Goal: Task Accomplishment & Management: Manage account settings

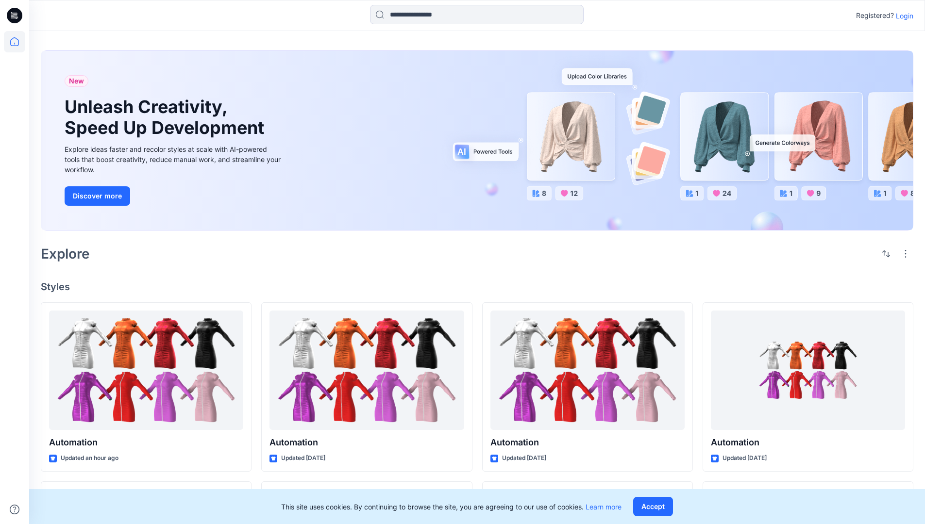
click at [902, 16] on p "Login" at bounding box center [903, 16] width 17 height 10
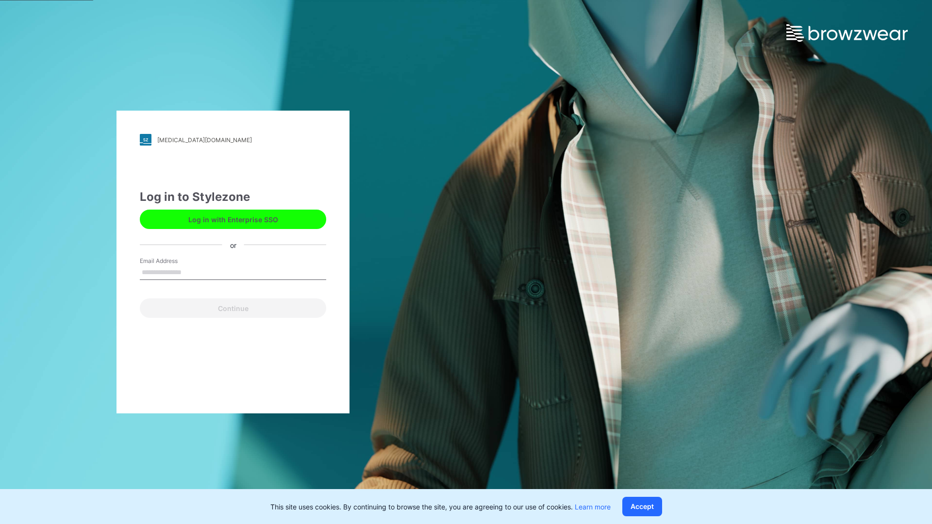
click at [192, 272] on input "Email Address" at bounding box center [233, 272] width 186 height 15
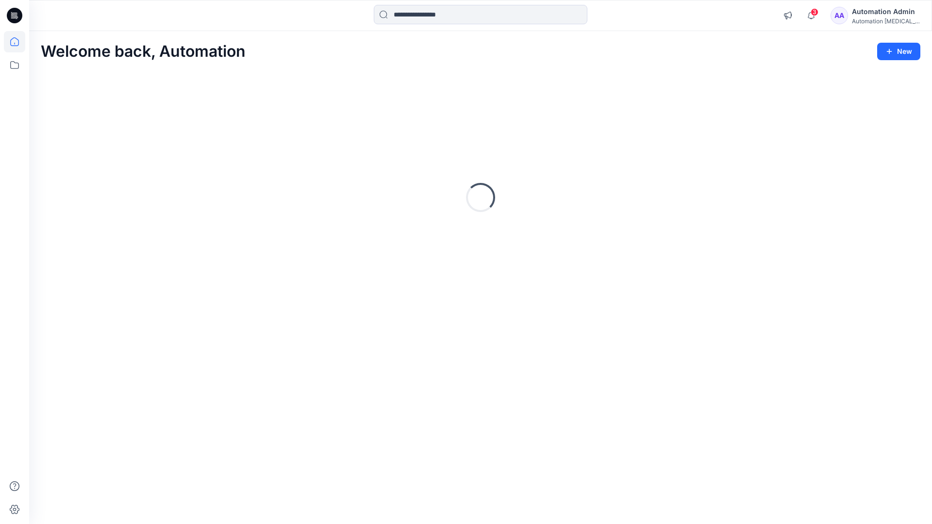
click at [18, 42] on icon at bounding box center [14, 41] width 9 height 9
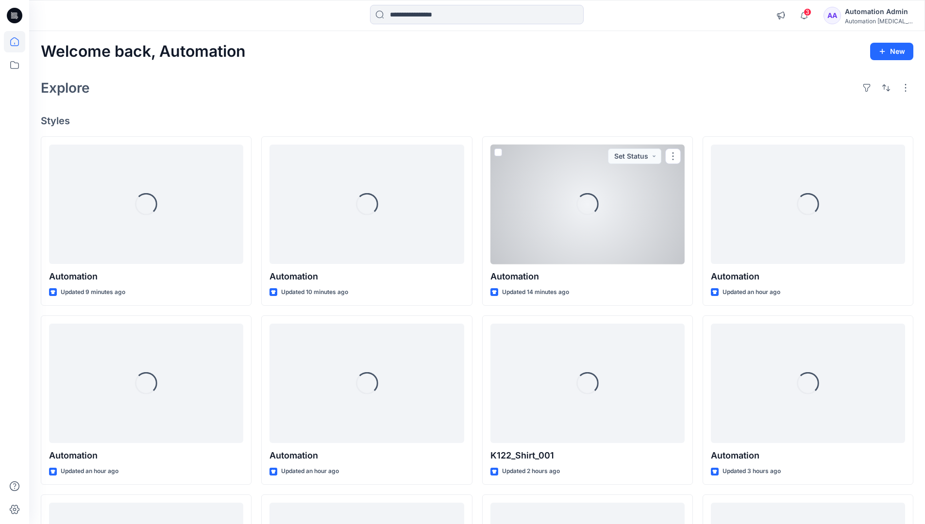
click at [872, 17] on div "Automation Admin" at bounding box center [878, 12] width 68 height 12
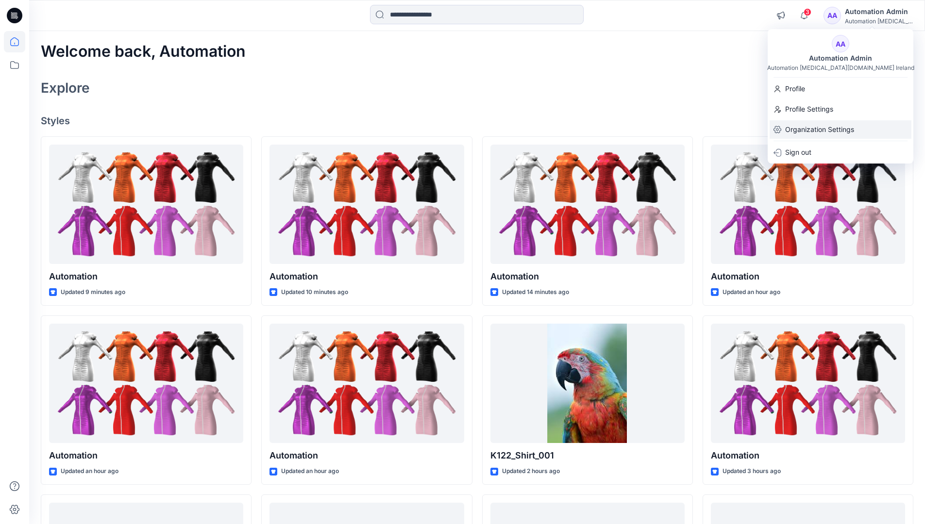
click at [856, 127] on div "Organization Settings" at bounding box center [840, 129] width 142 height 18
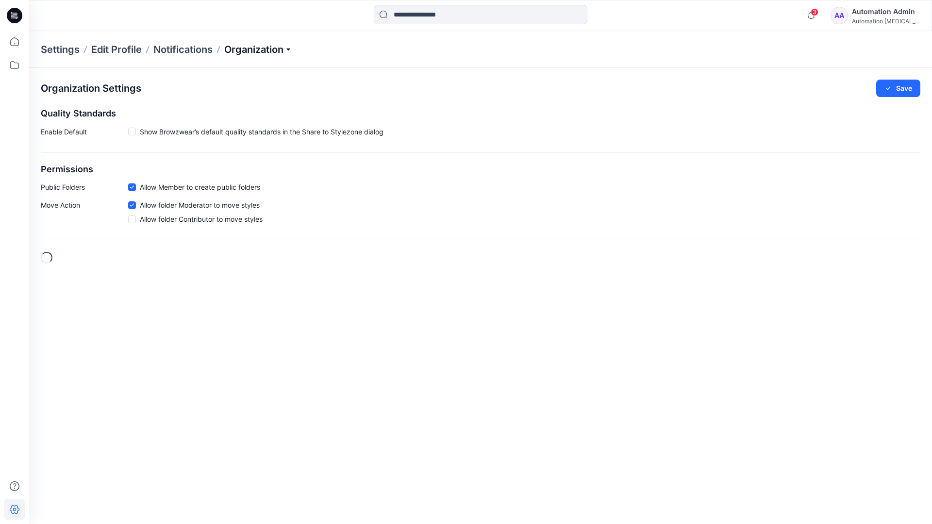
click at [284, 52] on p "Organization" at bounding box center [258, 50] width 68 height 14
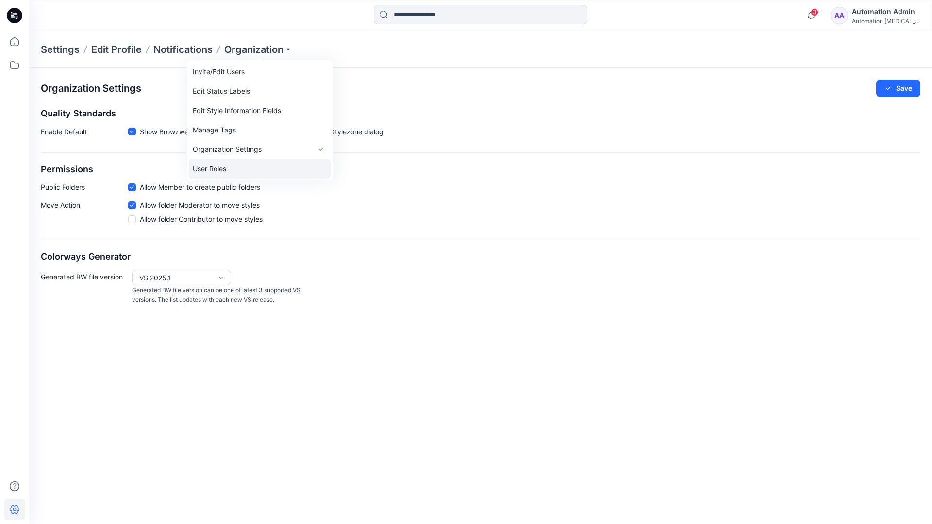
click at [220, 167] on link "User Roles" at bounding box center [260, 168] width 142 height 19
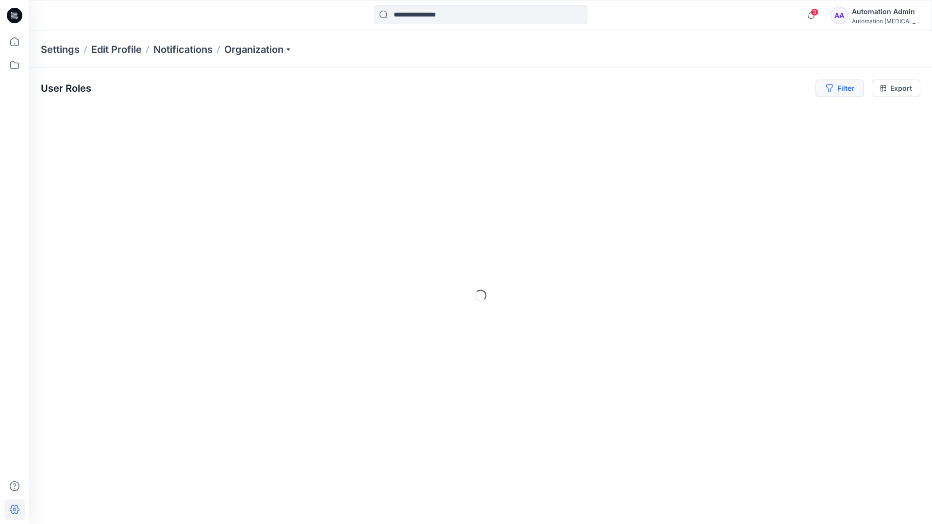
click at [847, 92] on button "Filter" at bounding box center [839, 88] width 49 height 17
click at [717, 113] on div at bounding box center [692, 114] width 100 height 12
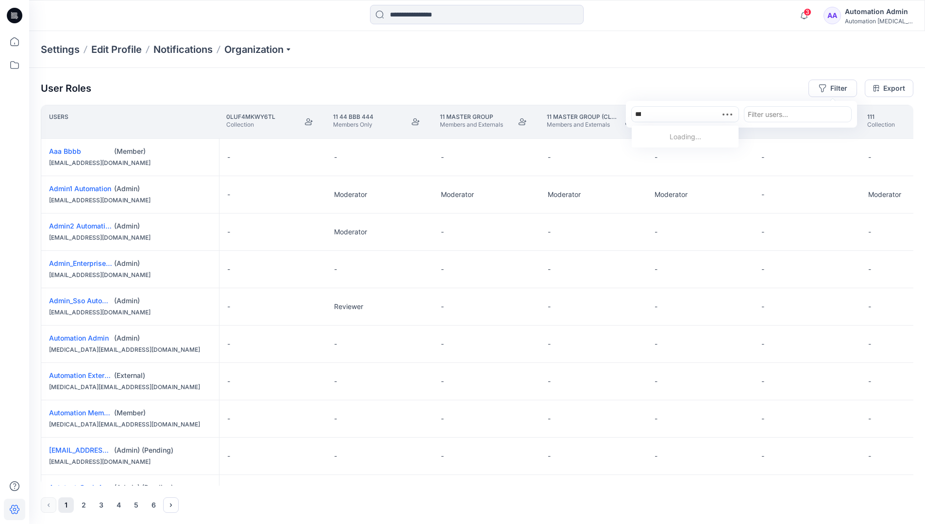
type input "**********"
click at [695, 132] on div "Automation [MEDICAL_DATA][DOMAIN_NAME]" at bounding box center [684, 142] width 95 height 21
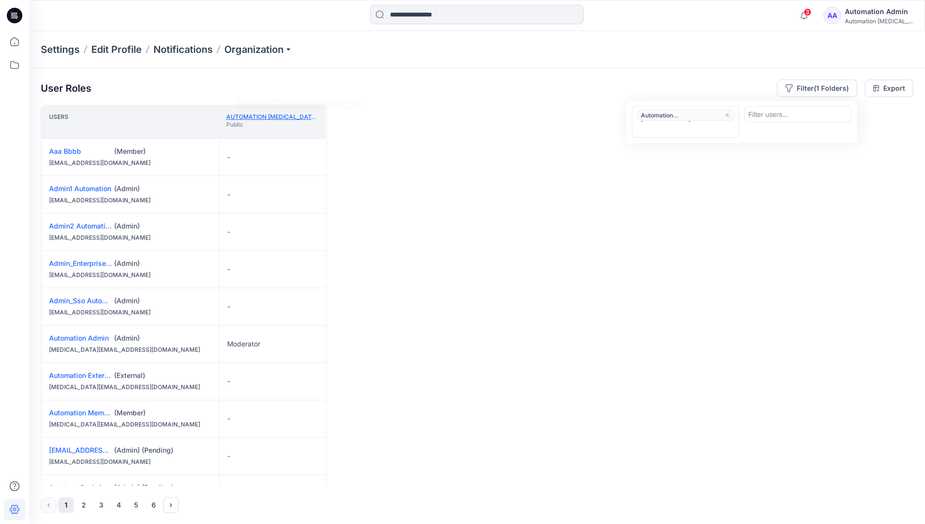
click at [289, 116] on link "Automation [MEDICAL_DATA][DOMAIN_NAME]" at bounding box center [296, 116] width 140 height 7
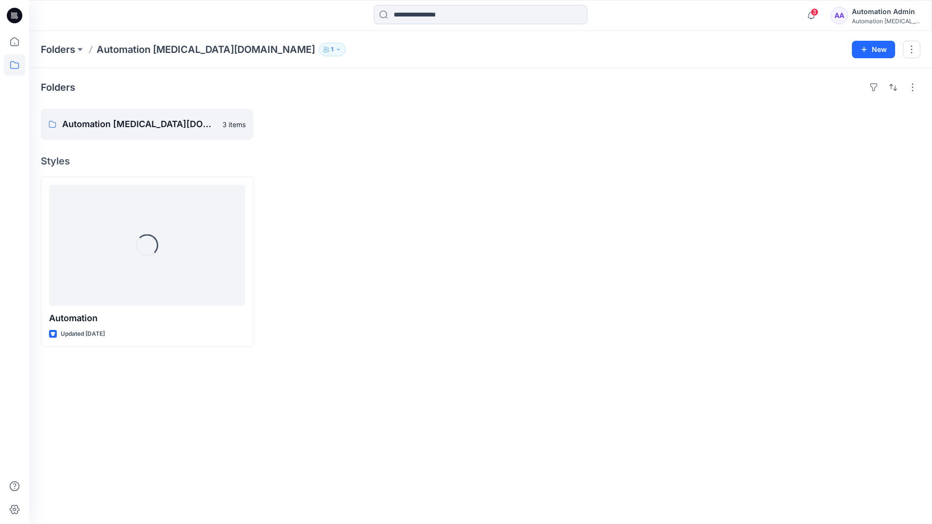
click at [869, 17] on div "Automation [MEDICAL_DATA]..." at bounding box center [886, 20] width 68 height 7
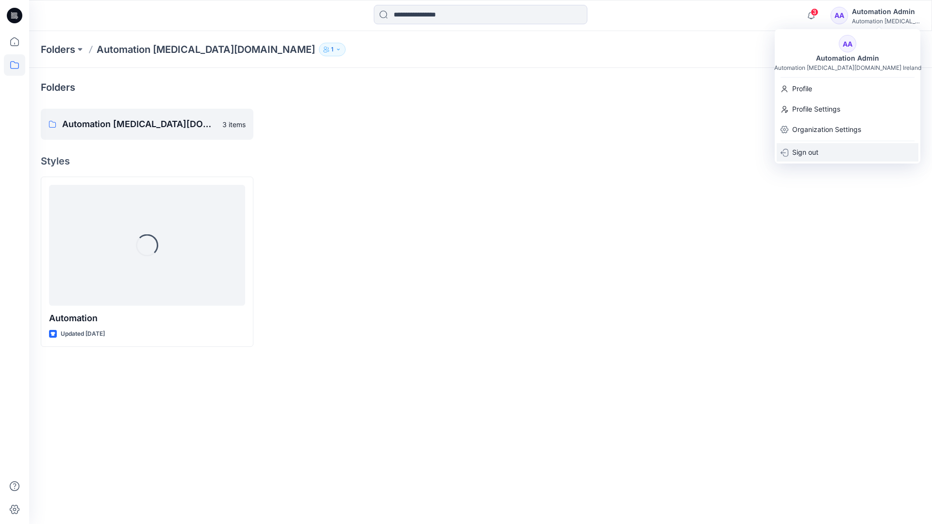
click at [832, 150] on div "Sign out" at bounding box center [848, 152] width 142 height 18
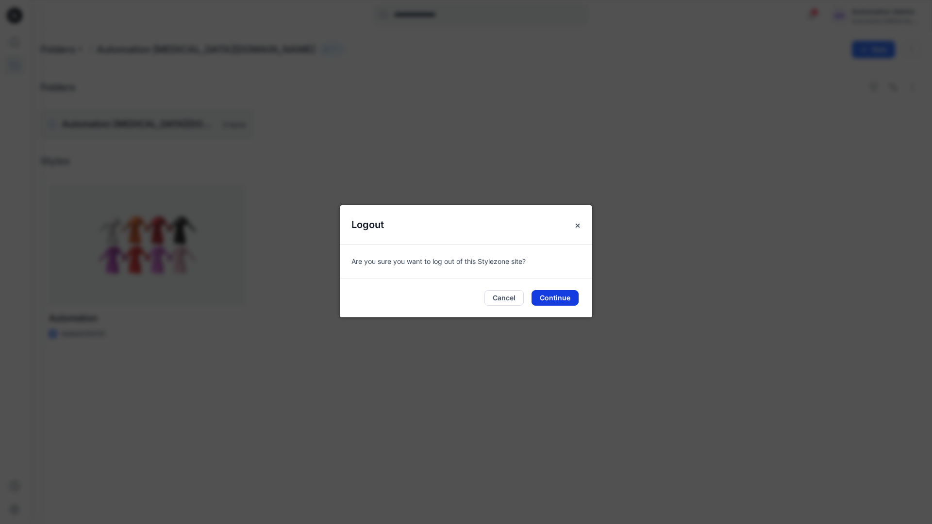
click at [578, 293] on button "Continue" at bounding box center [554, 298] width 47 height 16
